Goal: Transaction & Acquisition: Book appointment/travel/reservation

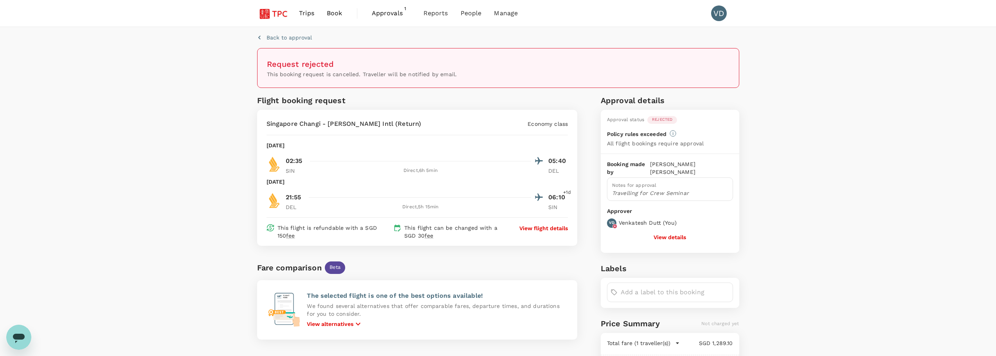
click at [300, 16] on span "Trips" at bounding box center [306, 13] width 15 height 9
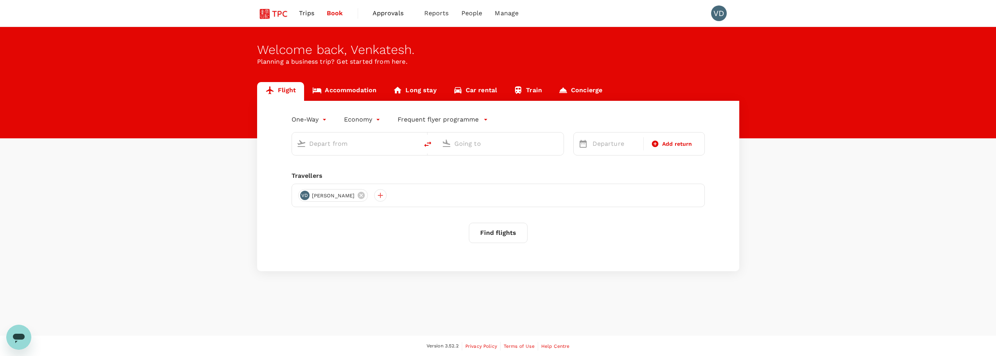
type input "roundtrip"
type input "[GEOGRAPHIC_DATA], [GEOGRAPHIC_DATA] (any)"
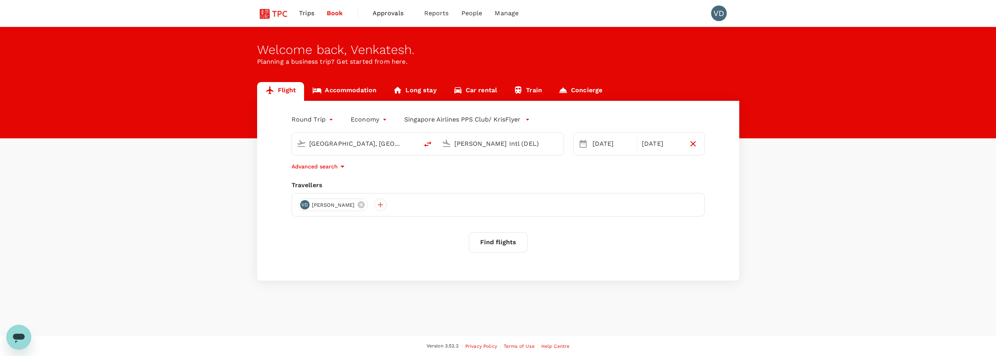
click at [509, 146] on input "[PERSON_NAME] Intl (DEL)" at bounding box center [500, 144] width 93 height 12
click at [504, 175] on p "Chhatrapati Shivaji Intl" at bounding box center [511, 175] width 137 height 8
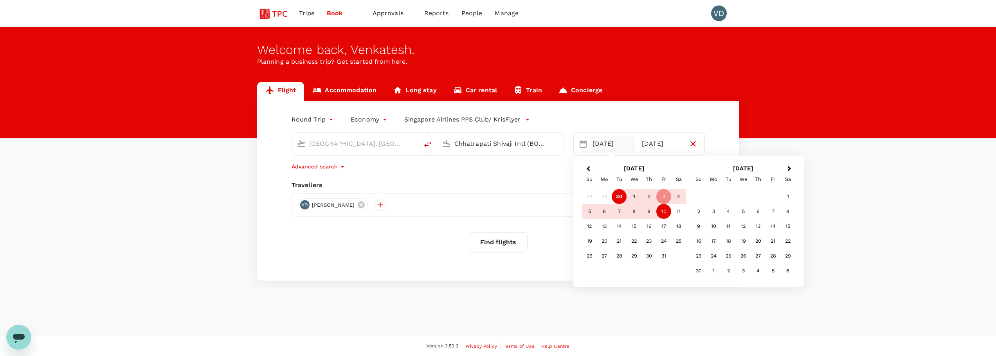
type input "Chhatrapati Shivaji Intl (BOM)"
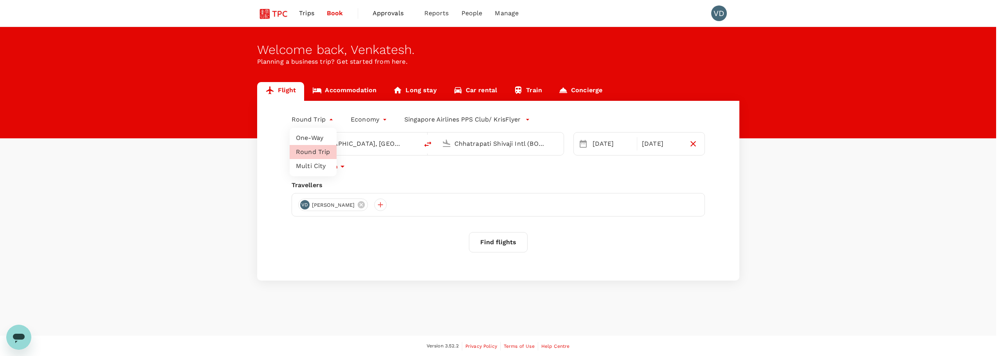
click at [327, 119] on body "Trips Book Approvals 0 Reports People Manage VD Welcome back , Venkatesh . Plan…" at bounding box center [501, 178] width 1002 height 357
click at [321, 165] on li "Multi City" at bounding box center [313, 166] width 47 height 14
type input "multicity"
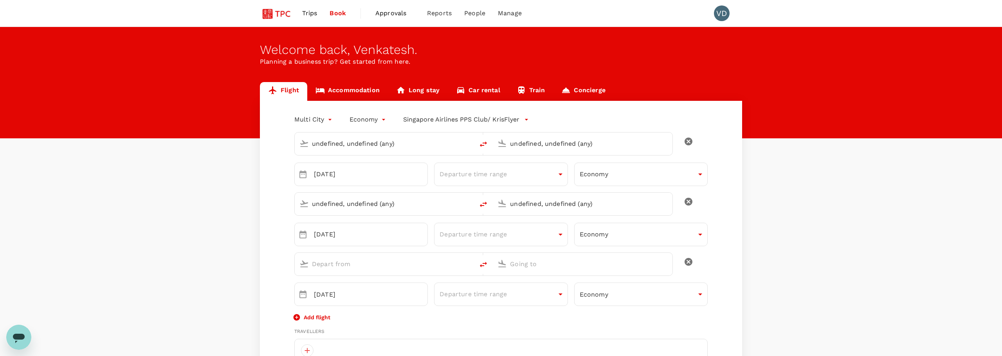
type input "undefined, undefined (any)"
type input "[GEOGRAPHIC_DATA], [GEOGRAPHIC_DATA] (any)"
type input "Chhatrapati Shivaji Intl (BOM)"
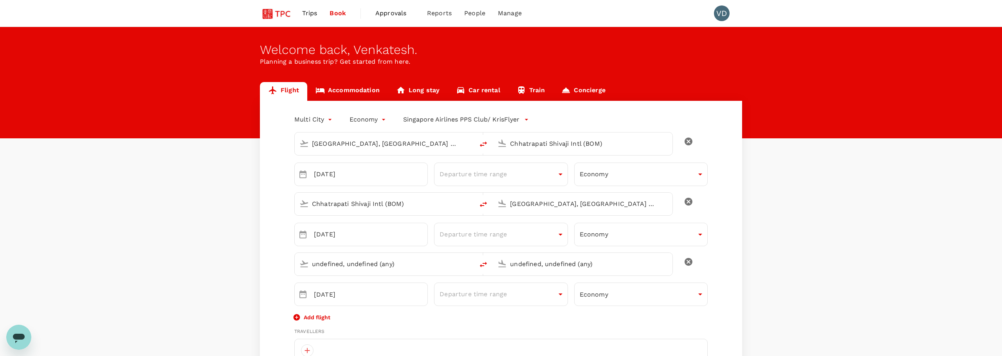
type input "[GEOGRAPHIC_DATA], [GEOGRAPHIC_DATA] (any)"
type input "[EMAIL_ADDRESS][DOMAIN_NAME]"
type input "65"
type input "97100954"
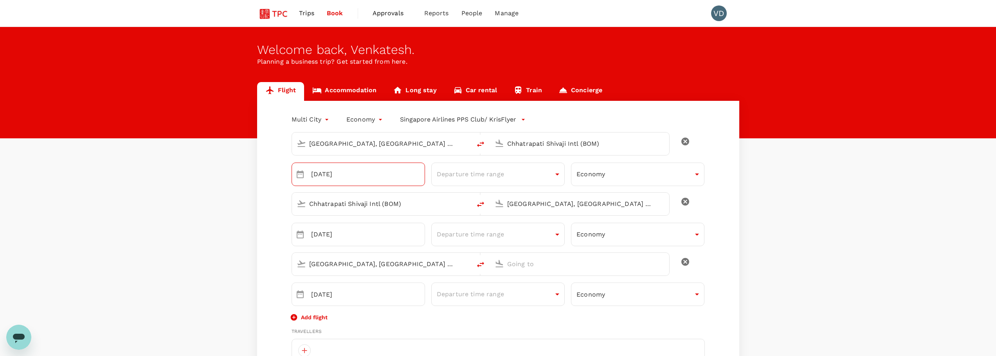
click at [374, 174] on input "[DATE]" at bounding box center [368, 174] width 114 height 23
click at [304, 173] on icon "Choose date, selected date is Oct 3, 2025" at bounding box center [299, 174] width 9 height 9
click at [399, 234] on button "4" at bounding box center [401, 231] width 14 height 14
type input "[DATE]"
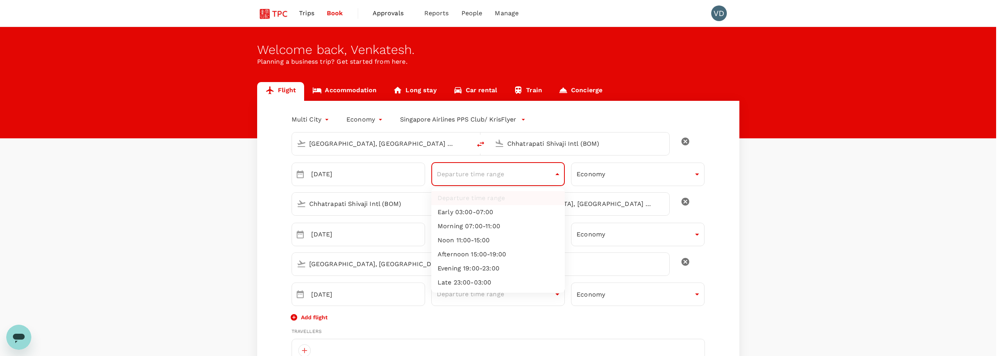
click at [518, 263] on li "Evening 19:00-23:00" at bounding box center [497, 269] width 133 height 14
type input "evening"
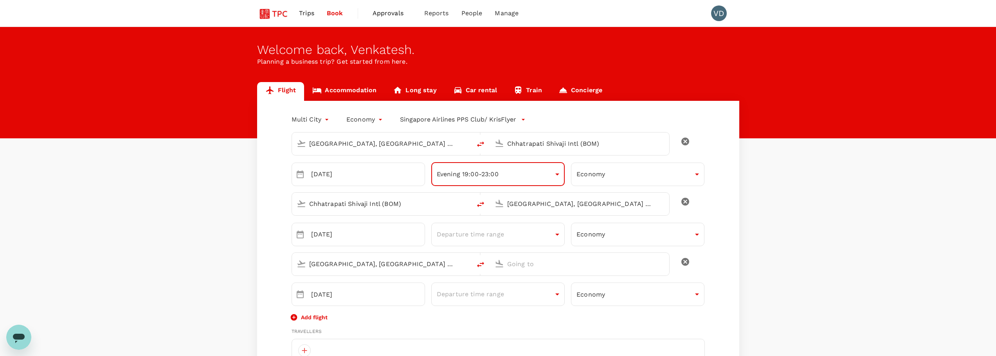
click at [428, 206] on input "Chhatrapati Shivaji Intl (BOM)" at bounding box center [382, 204] width 146 height 12
click at [551, 205] on input "[GEOGRAPHIC_DATA], [GEOGRAPHIC_DATA] (any)" at bounding box center [580, 204] width 146 height 12
type input "G"
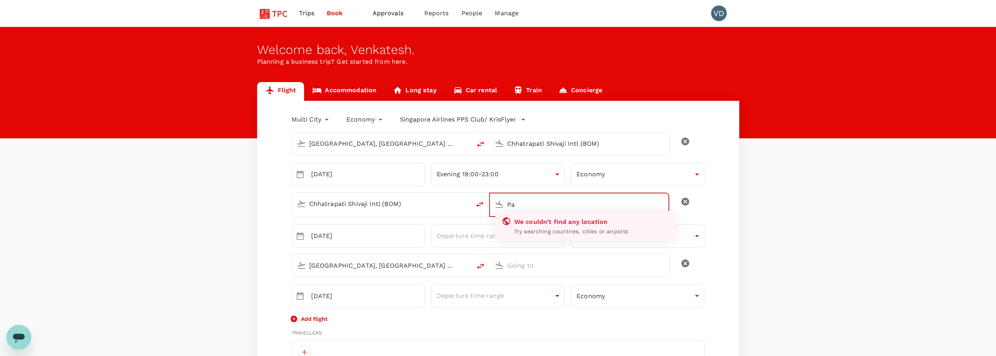
type input "P"
type input "V"
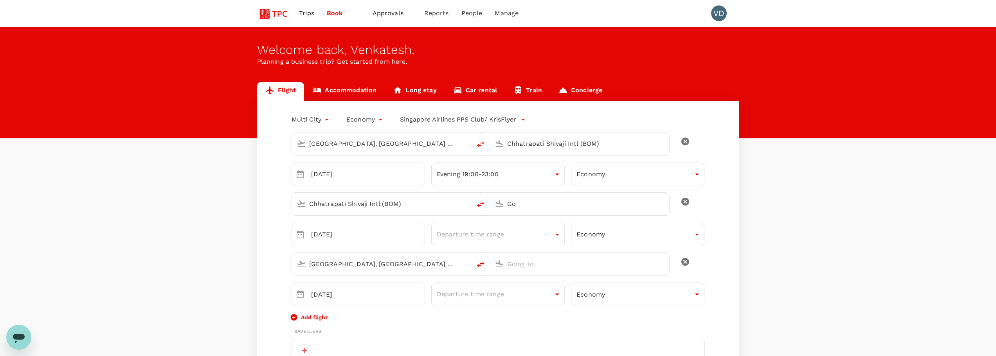
type input "G"
click at [559, 204] on input "[GEOGRAPHIC_DATA], [GEOGRAPHIC_DATA] (any)" at bounding box center [580, 204] width 146 height 12
click at [599, 230] on div "Dabolim GOI" at bounding box center [585, 234] width 167 height 12
type input "Dabolim (GOI)"
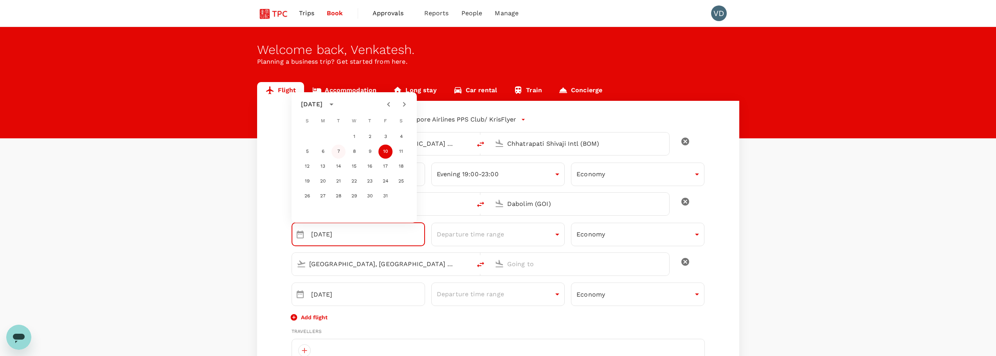
click at [337, 153] on button "7" at bounding box center [338, 152] width 14 height 14
type input "[DATE]"
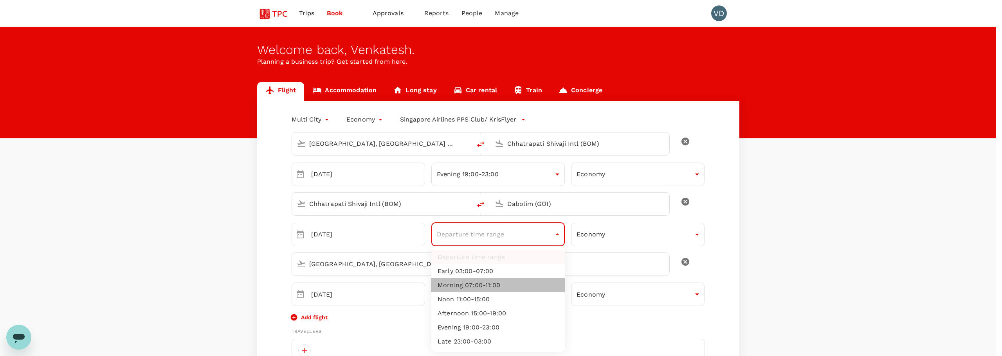
click at [500, 284] on li "Morning 07:00-11:00" at bounding box center [497, 286] width 133 height 14
type input "morning"
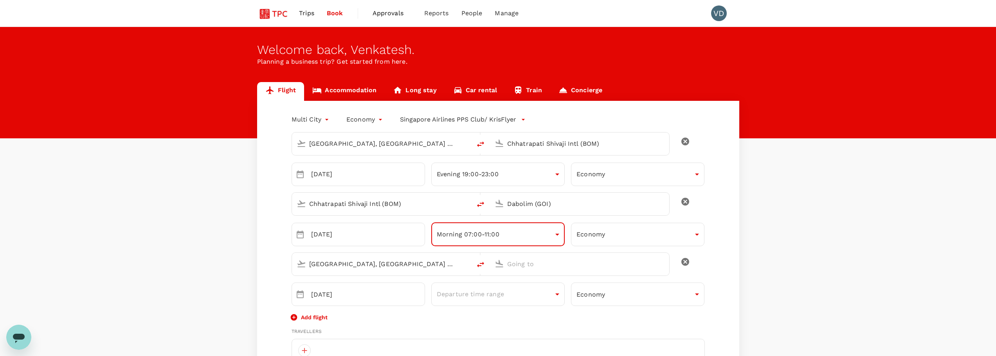
click at [372, 266] on input "[GEOGRAPHIC_DATA], [GEOGRAPHIC_DATA] (any)" at bounding box center [382, 264] width 146 height 12
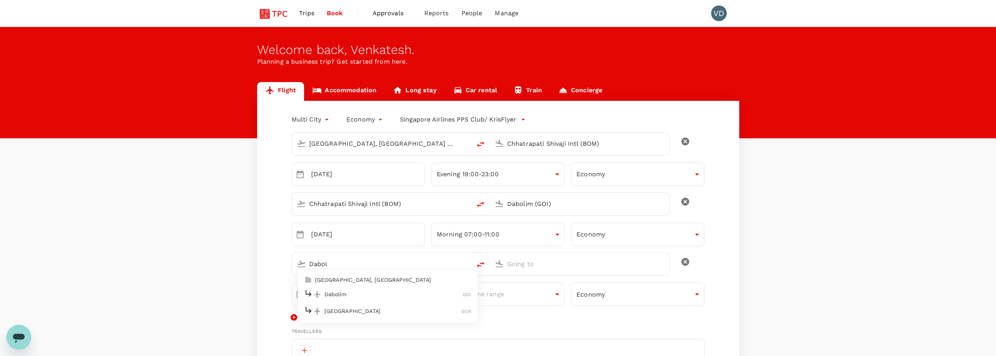
click at [372, 299] on div "Dabolim GOI" at bounding box center [387, 295] width 167 height 12
type input "Dabolim (GOI)"
click at [540, 266] on input "text" at bounding box center [580, 264] width 146 height 12
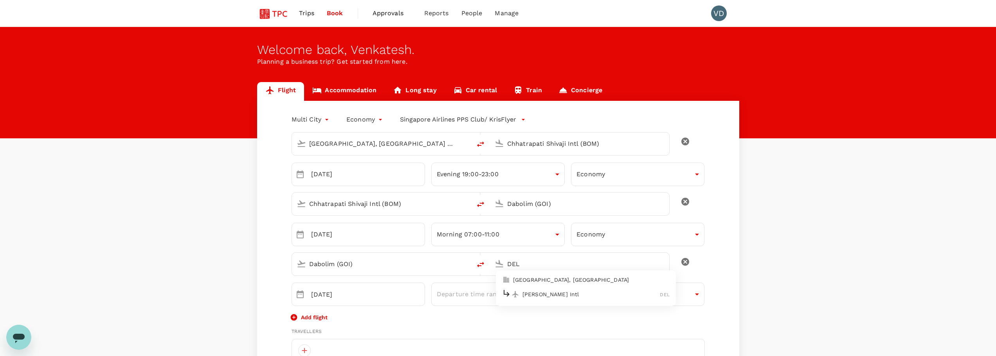
click at [557, 292] on p "[PERSON_NAME] Intl" at bounding box center [591, 295] width 138 height 8
type input "[PERSON_NAME] Intl (DEL)"
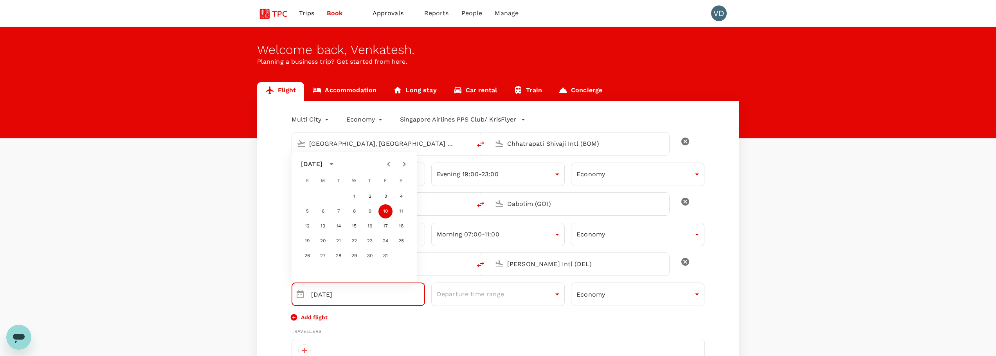
click at [372, 292] on input "[DATE]" at bounding box center [368, 294] width 114 height 23
click at [297, 297] on icon "Choose date, selected date is Oct 10, 2025" at bounding box center [300, 295] width 7 height 8
click at [369, 213] on button "9" at bounding box center [370, 212] width 14 height 14
type input "[DATE]"
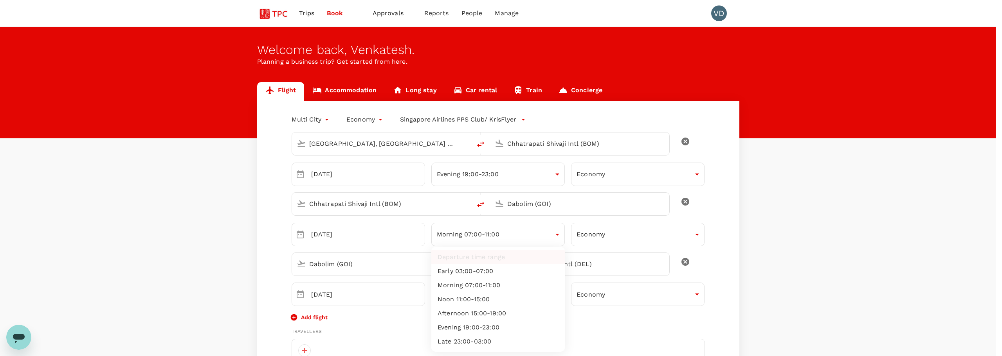
click at [471, 310] on li "Afternoon 15:00-19:00" at bounding box center [497, 314] width 133 height 14
type input "afternoon"
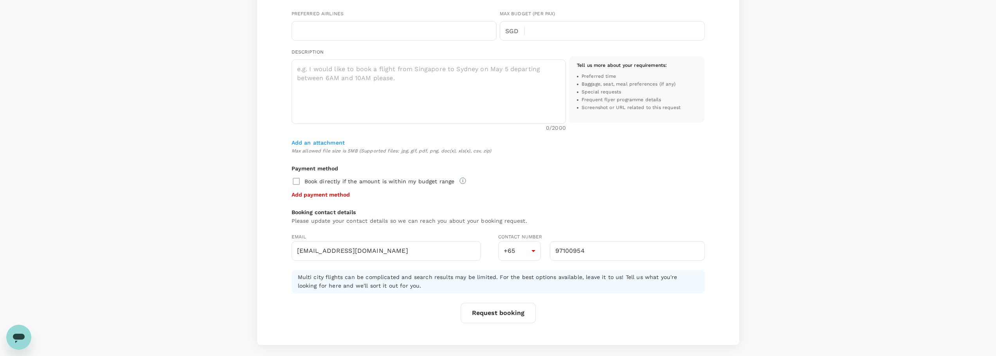
scroll to position [183, 0]
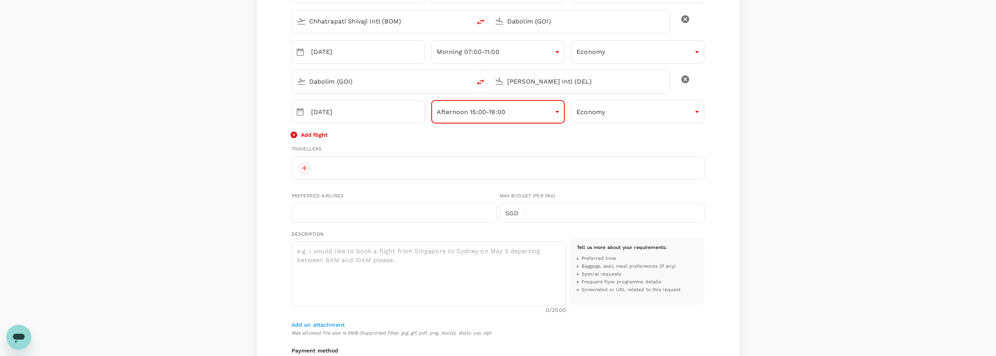
click at [306, 170] on div at bounding box center [304, 168] width 13 height 13
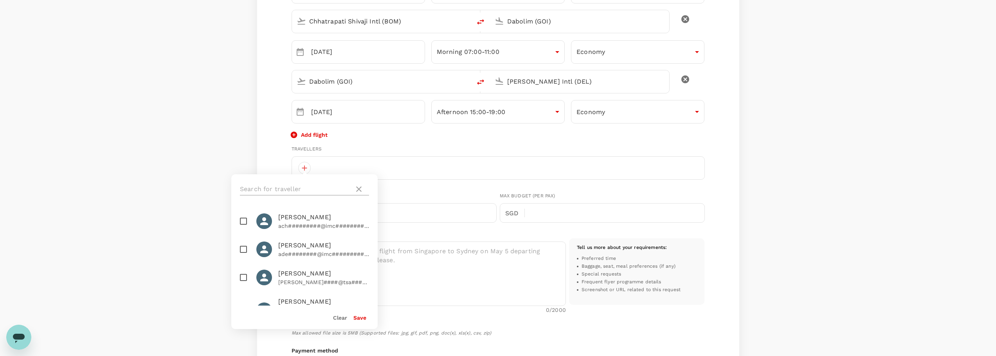
click at [288, 187] on input "text" at bounding box center [295, 189] width 111 height 13
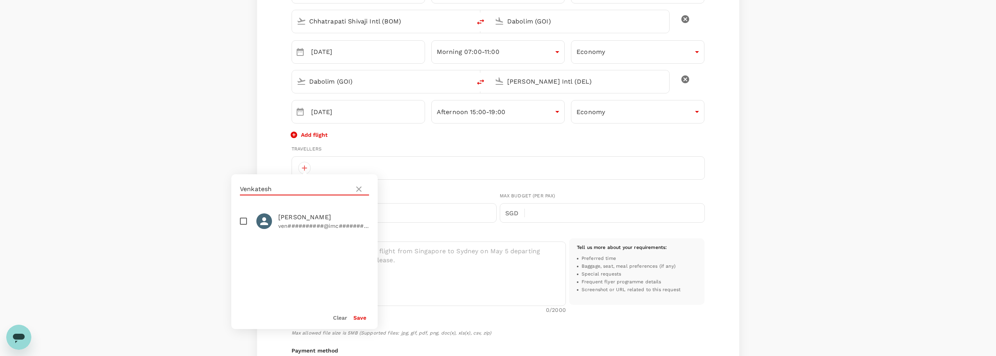
type input "Venkatesh"
click at [246, 219] on input "checkbox" at bounding box center [243, 221] width 16 height 16
checkbox input "true"
click at [364, 319] on button "Save" at bounding box center [359, 318] width 13 height 6
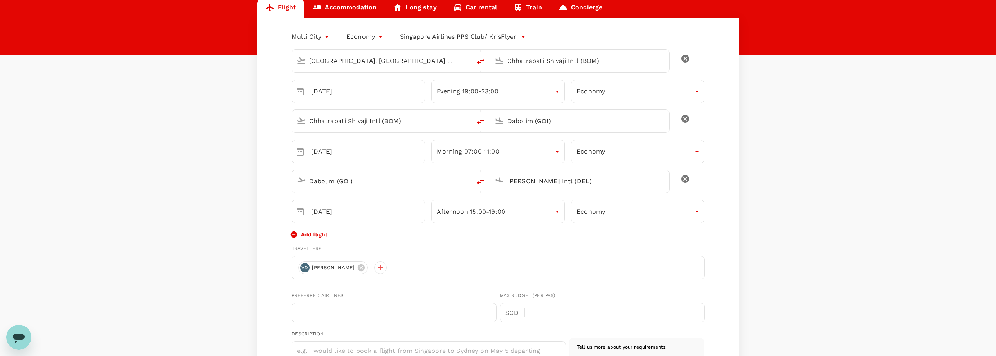
scroll to position [0, 0]
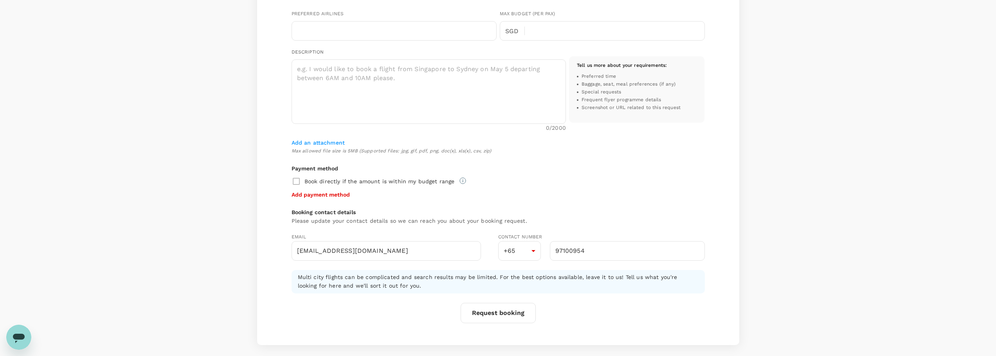
click at [493, 313] on button "Request booking" at bounding box center [497, 313] width 75 height 20
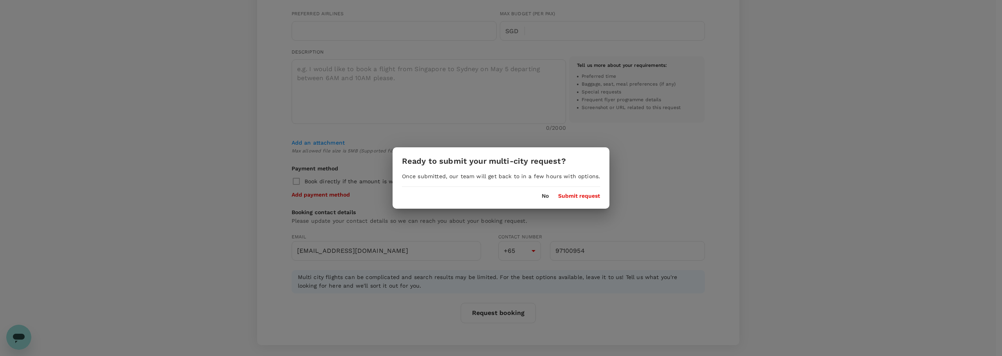
click at [544, 198] on button "No" at bounding box center [544, 196] width 7 height 6
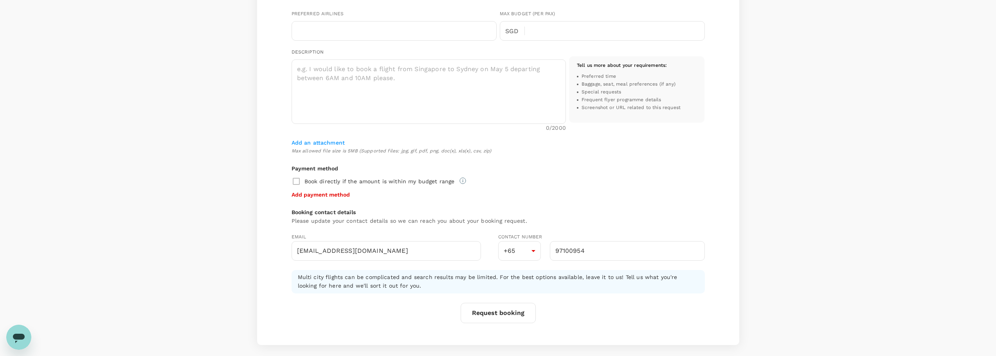
scroll to position [0, 0]
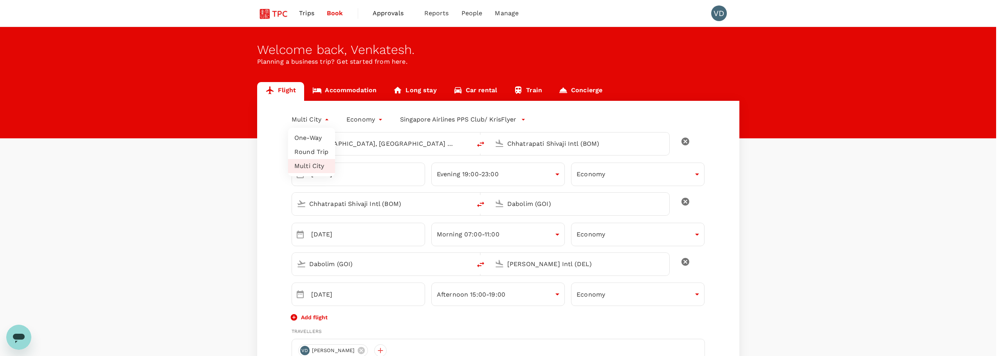
click at [320, 137] on li "One-Way" at bounding box center [311, 138] width 47 height 14
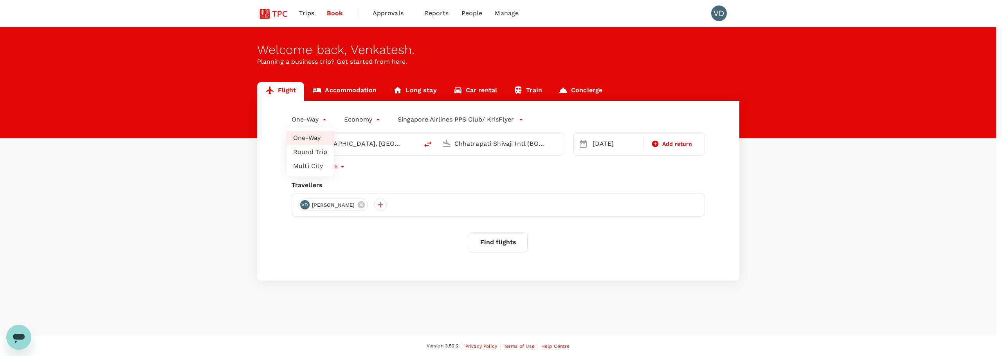
click at [324, 116] on body "Trips Book Approvals 0 Reports People Manage VD Welcome back , Venkatesh . Plan…" at bounding box center [501, 178] width 1002 height 357
click at [316, 159] on li "Round Trip" at bounding box center [310, 152] width 47 height 14
type input "roundtrip"
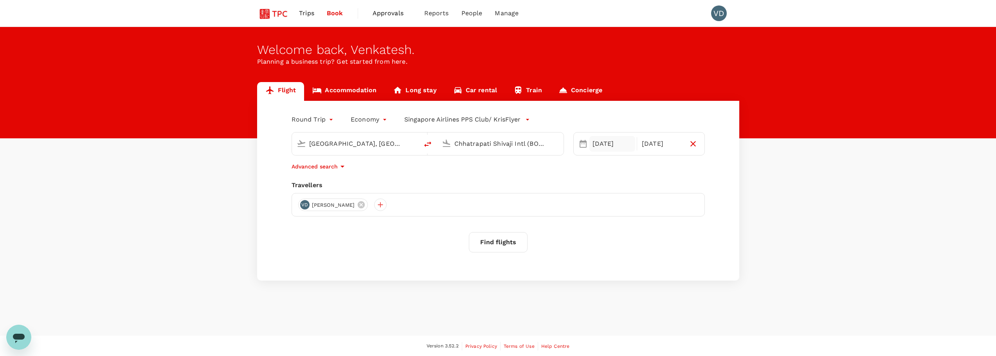
click at [615, 146] on div "[DATE]" at bounding box center [612, 144] width 46 height 16
click at [535, 262] on div "Round Trip roundtrip Economy economy Singapore Airlines PPS Club/ KrisFlyer [GE…" at bounding box center [498, 191] width 482 height 180
click at [500, 245] on button "Find flights" at bounding box center [498, 242] width 59 height 20
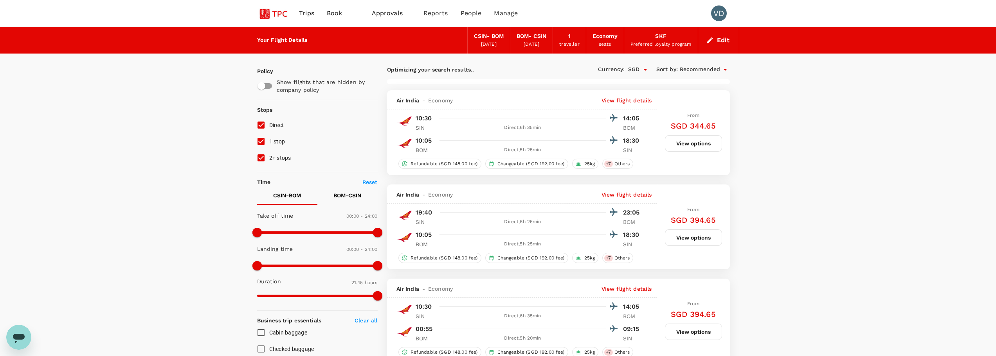
type input "1970"
